Goal: Download file/media

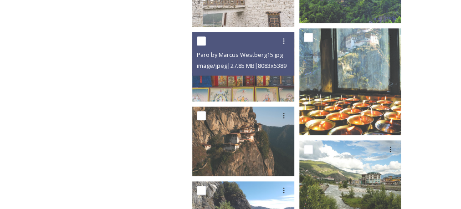
scroll to position [8483, 0]
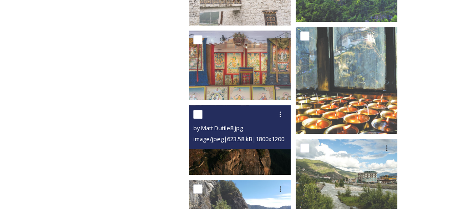
click at [231, 146] on img at bounding box center [241, 140] width 105 height 70
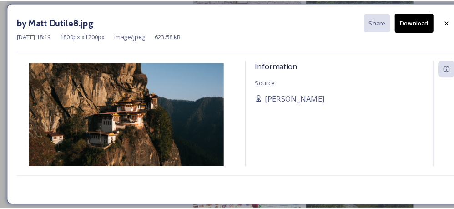
scroll to position [8483, 0]
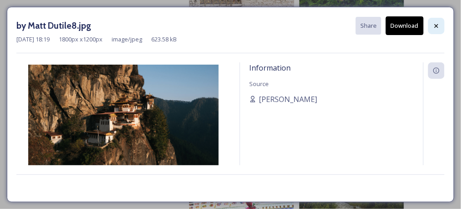
click at [439, 23] on icon at bounding box center [436, 25] width 7 height 7
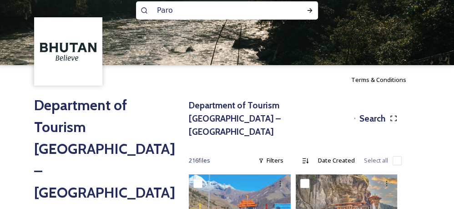
scroll to position [66, 0]
